Goal: Task Accomplishment & Management: Complete application form

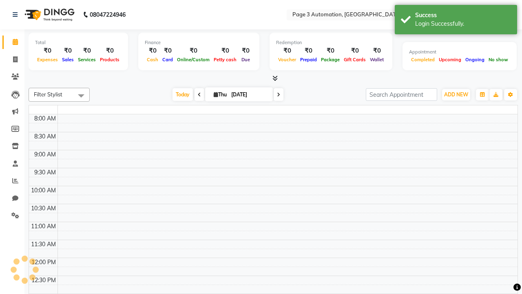
select select "en"
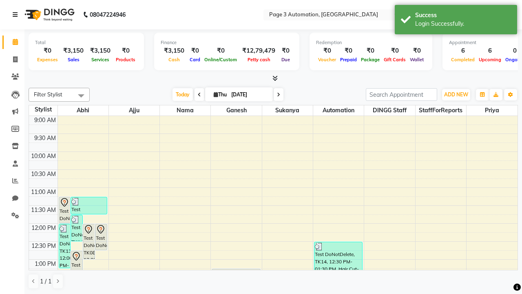
click at [17, 15] on icon at bounding box center [15, 15] width 5 height 6
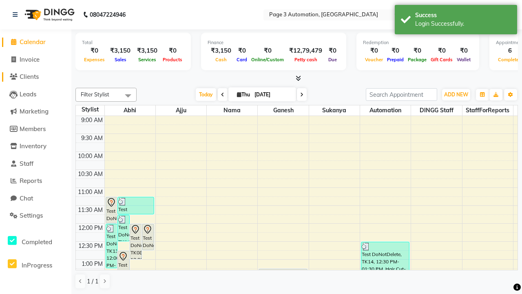
click at [36, 77] on span "Clients" at bounding box center [29, 77] width 19 height 8
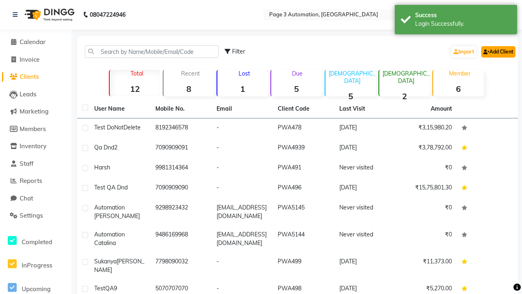
click at [498, 51] on link "Add Client" at bounding box center [498, 51] width 34 height 11
select select "22"
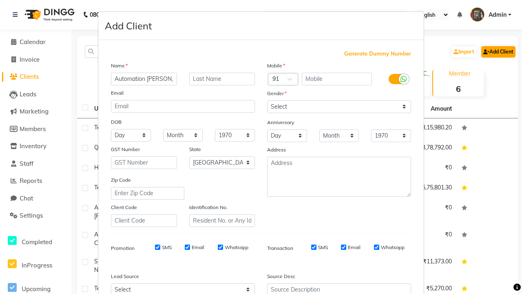
type input "Automation [PERSON_NAME]"
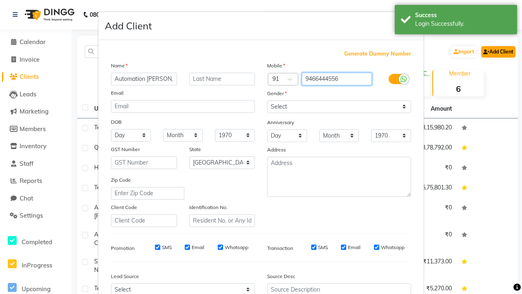
type input "9466444556"
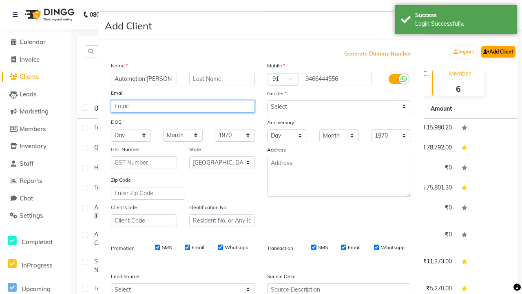
type input "[EMAIL_ADDRESS][DOMAIN_NAME]"
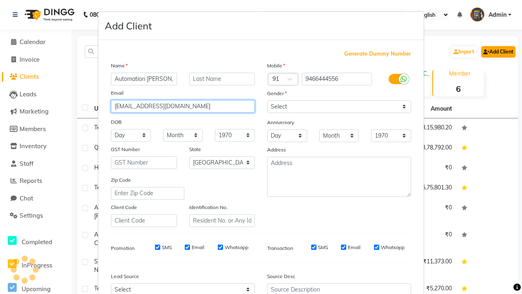
select select "[DEMOGRAPHIC_DATA]"
type input "[EMAIL_ADDRESS][DOMAIN_NAME]"
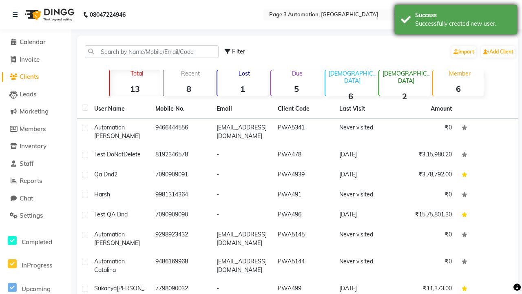
click at [456, 21] on div "Successfully created new user." at bounding box center [463, 24] width 96 height 9
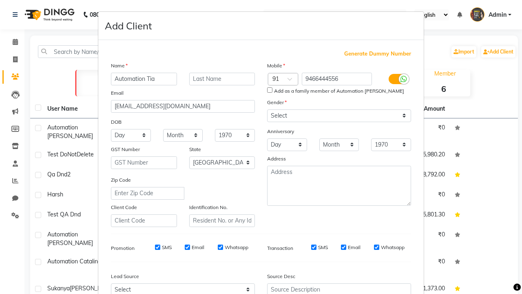
select select "22"
select select "[DEMOGRAPHIC_DATA]"
type input "[EMAIL_ADDRESS][DOMAIN_NAME]"
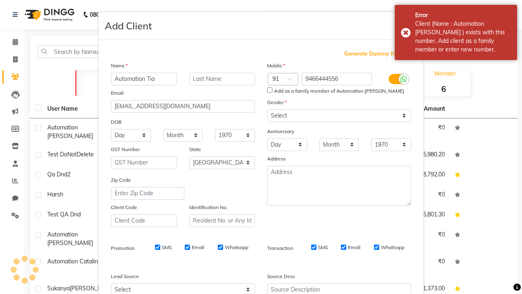
scroll to position [83, 0]
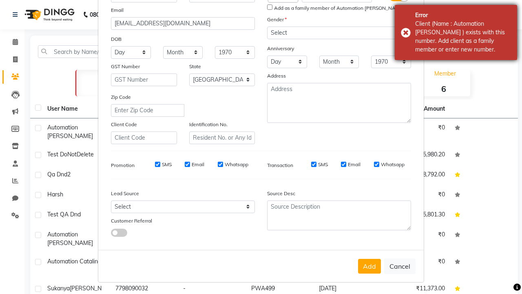
click at [456, 32] on div "Client (Name : Automation [PERSON_NAME] ) exists with this number. Add client a…" at bounding box center [463, 37] width 96 height 34
